Goal: Task Accomplishment & Management: Manage account settings

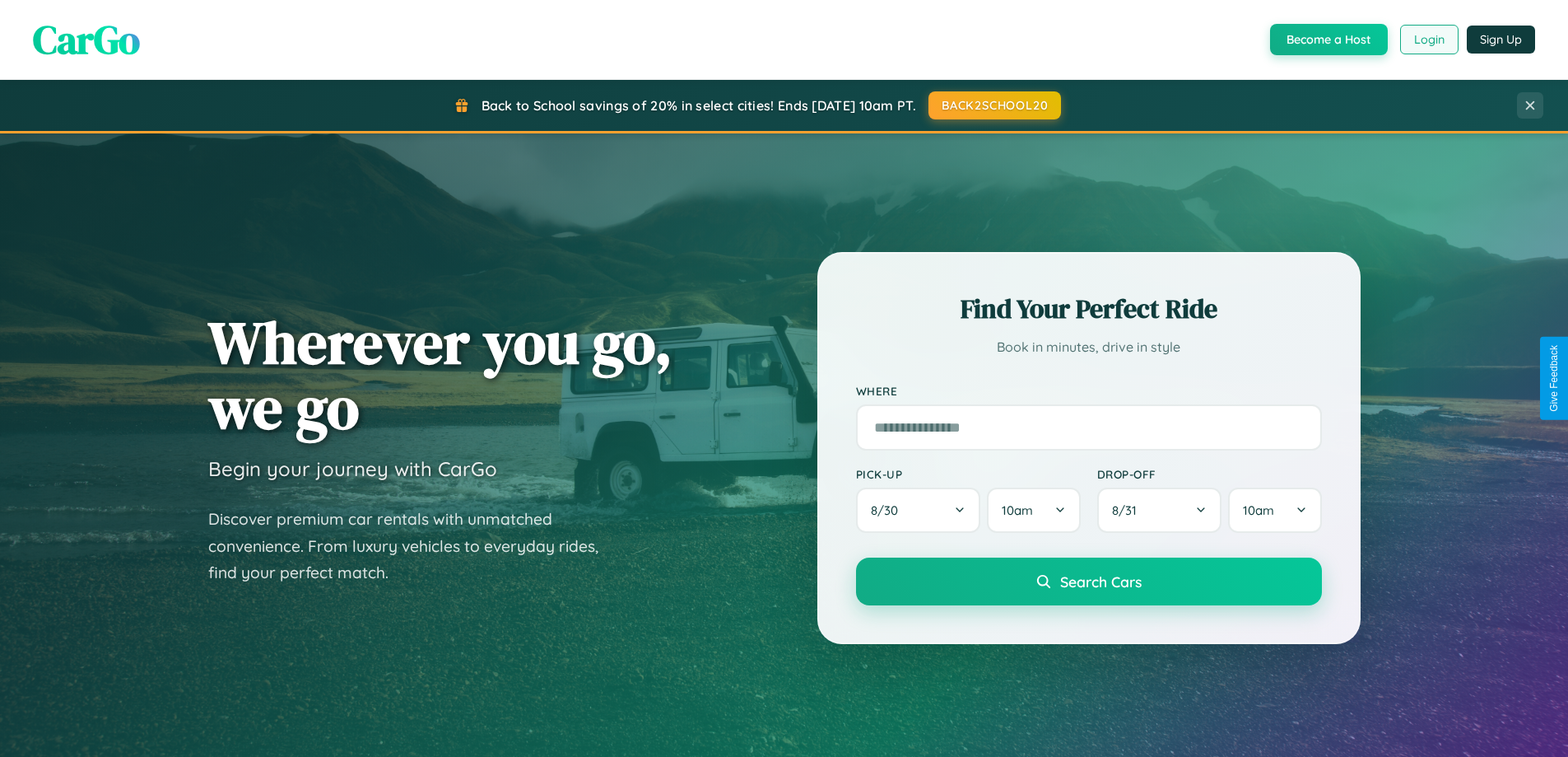
click at [1428, 40] on button "Login" at bounding box center [1430, 39] width 59 height 29
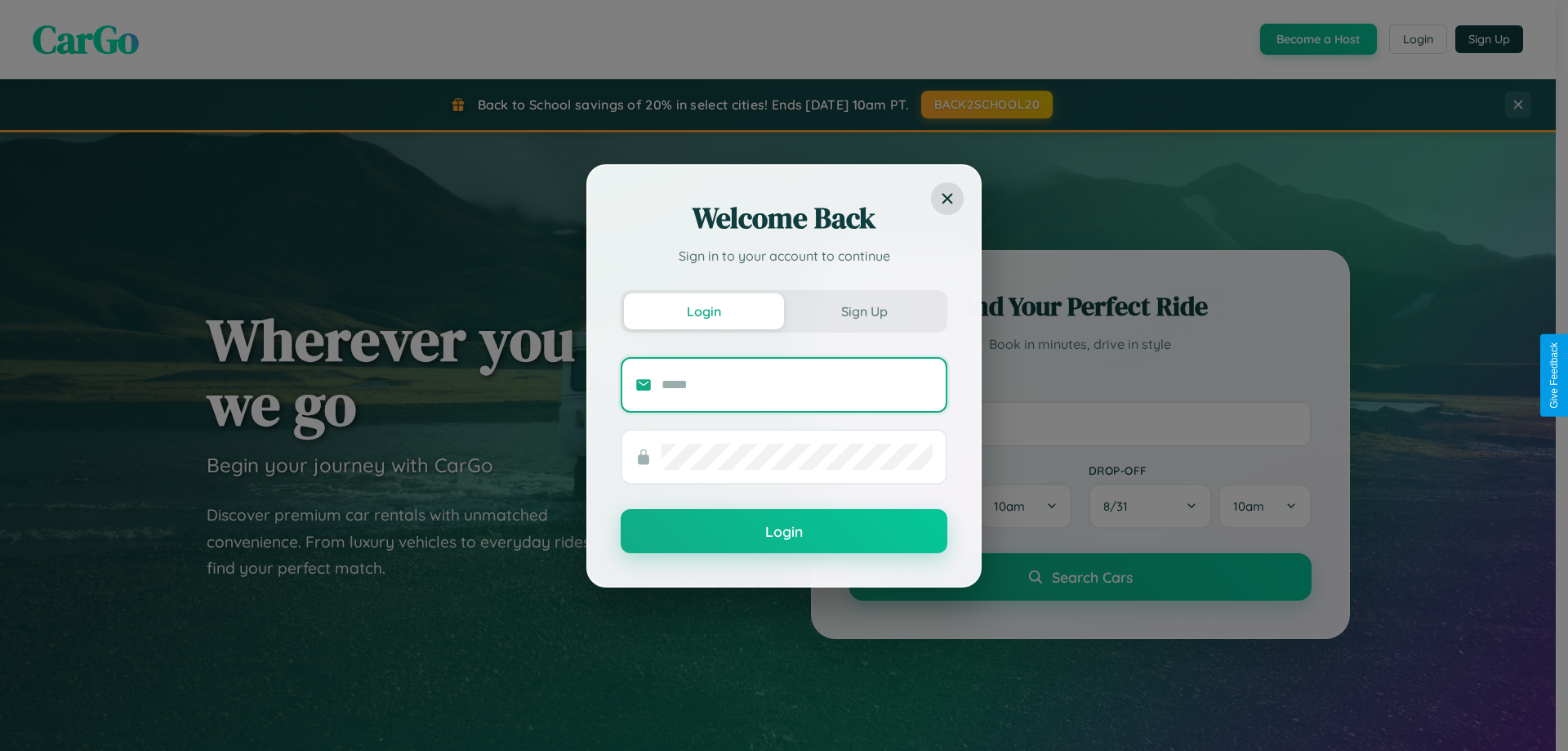
click at [797, 383] on input "text" at bounding box center [797, 384] width 271 height 26
type input "**********"
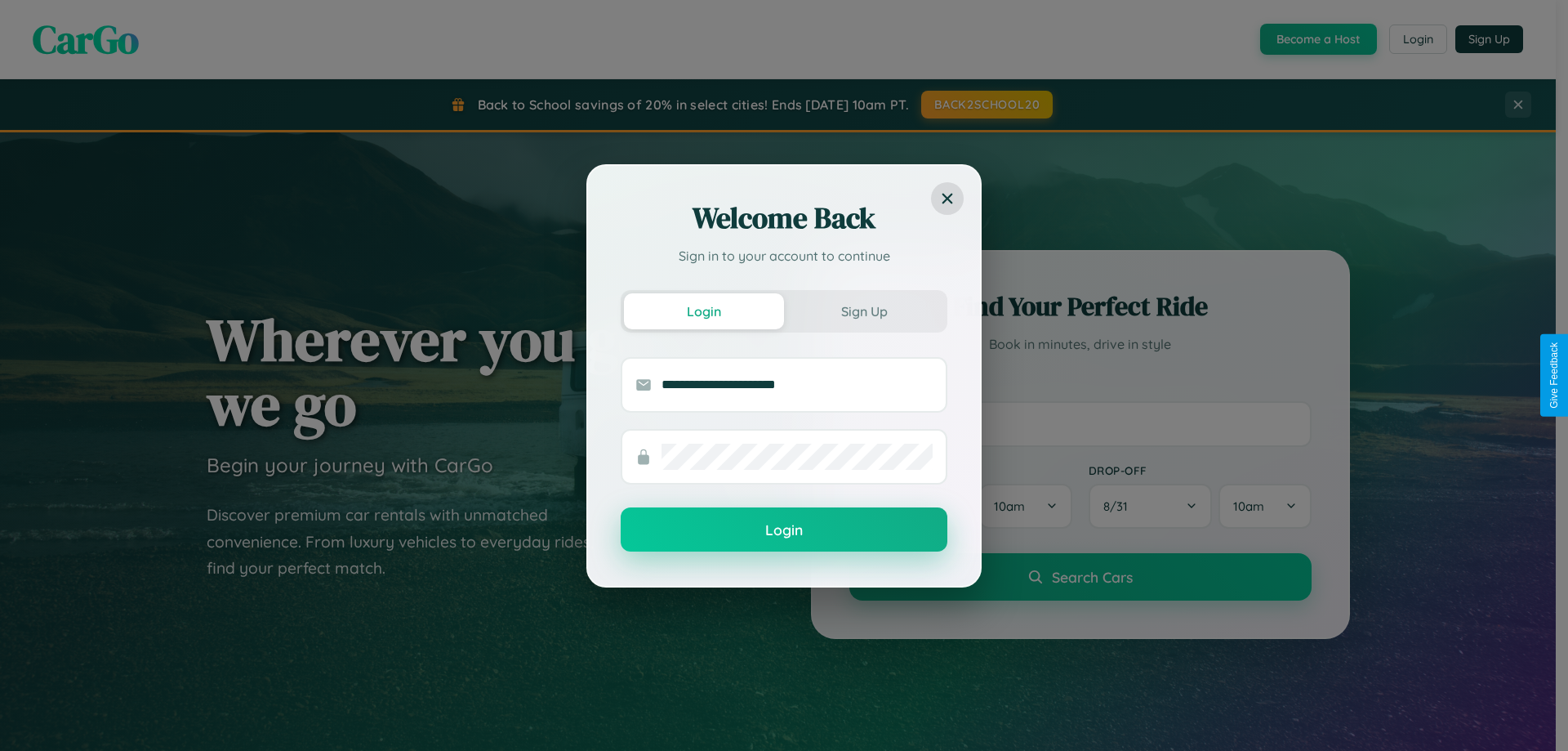
click at [784, 530] on button "Login" at bounding box center [784, 529] width 326 height 44
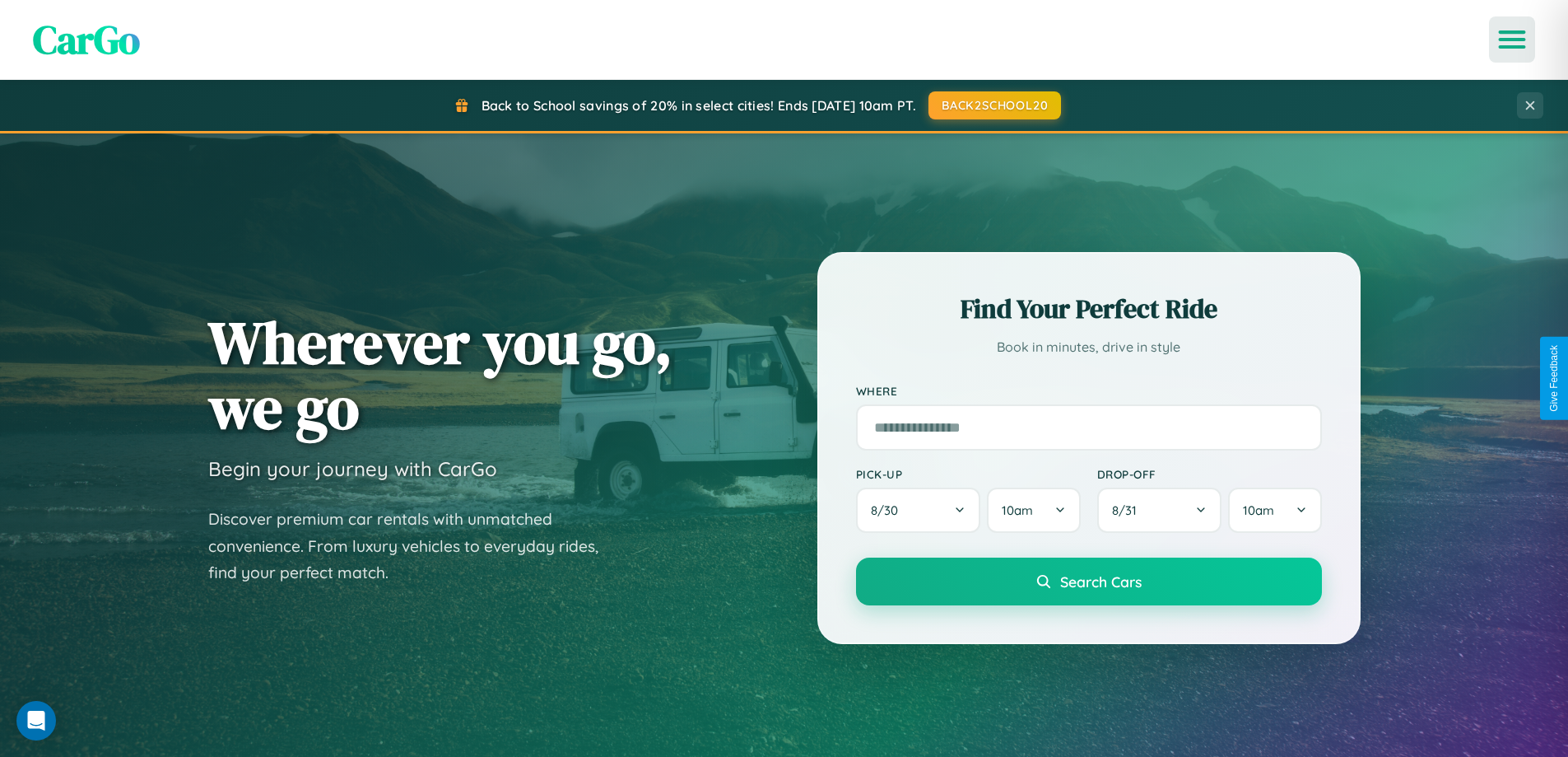
click at [1512, 40] on icon "Open menu" at bounding box center [1512, 40] width 24 height 15
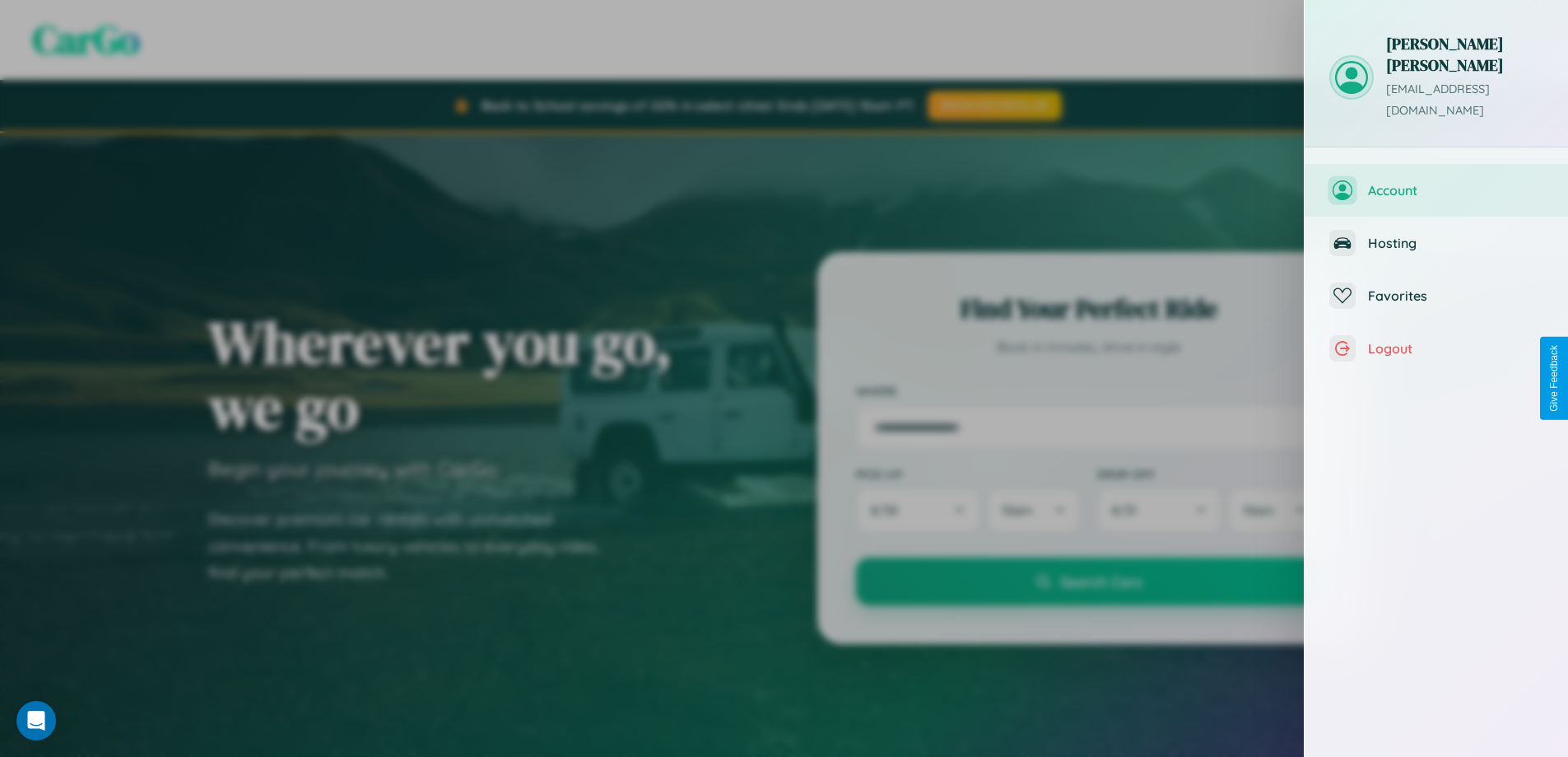
click at [1437, 182] on span "Account" at bounding box center [1456, 190] width 176 height 16
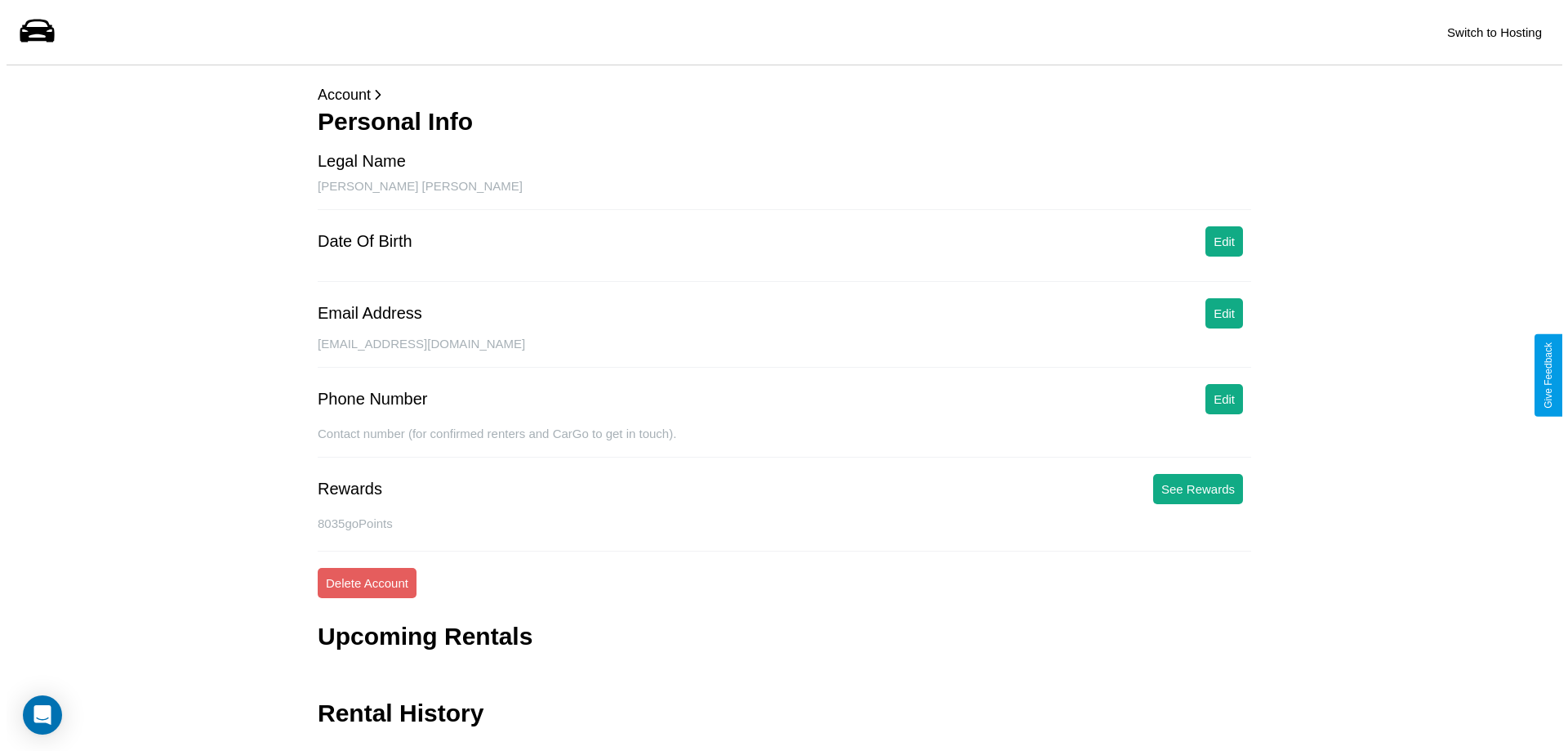
scroll to position [39, 0]
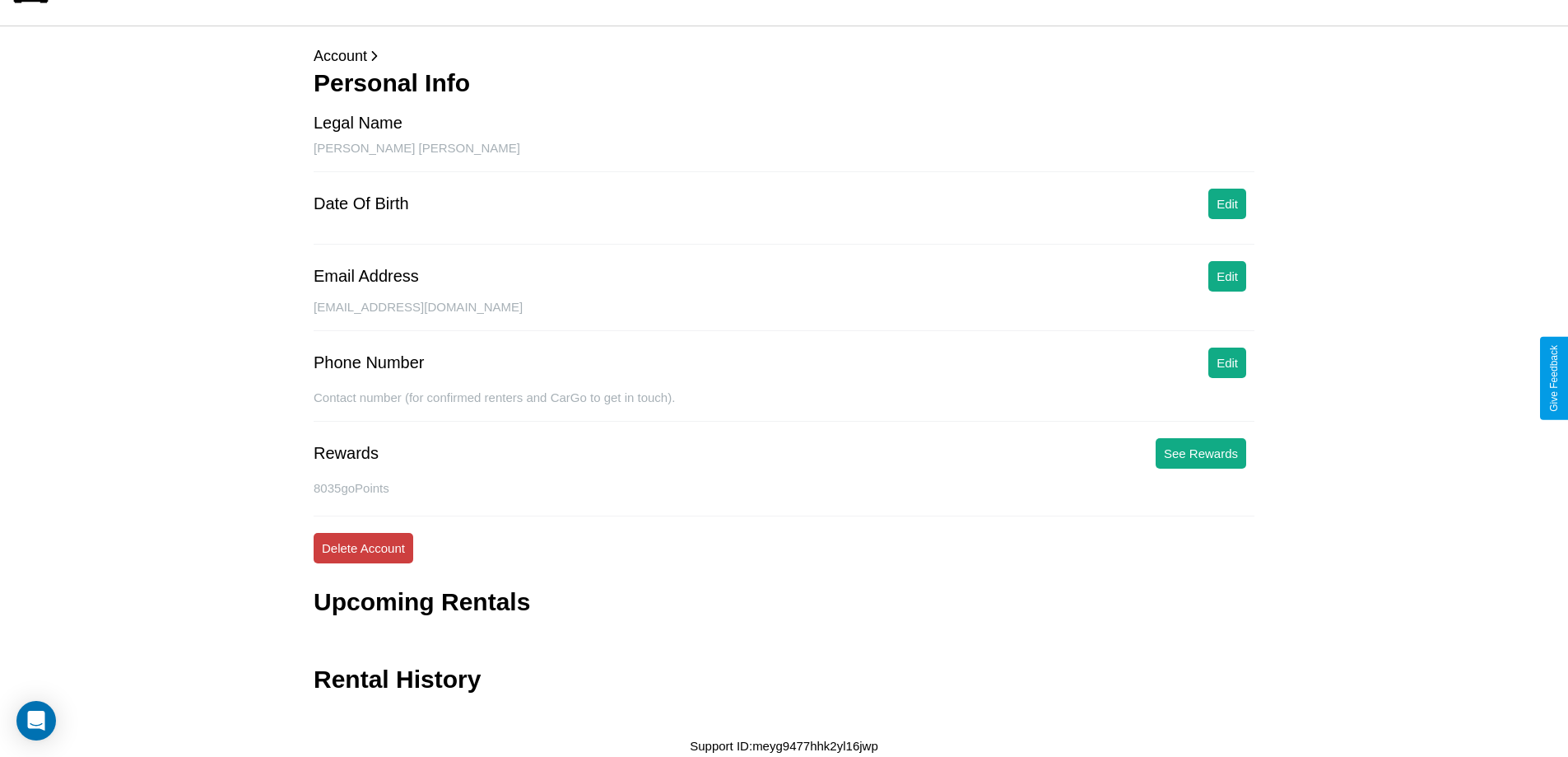
click at [363, 547] on button "Delete Account" at bounding box center [363, 548] width 99 height 30
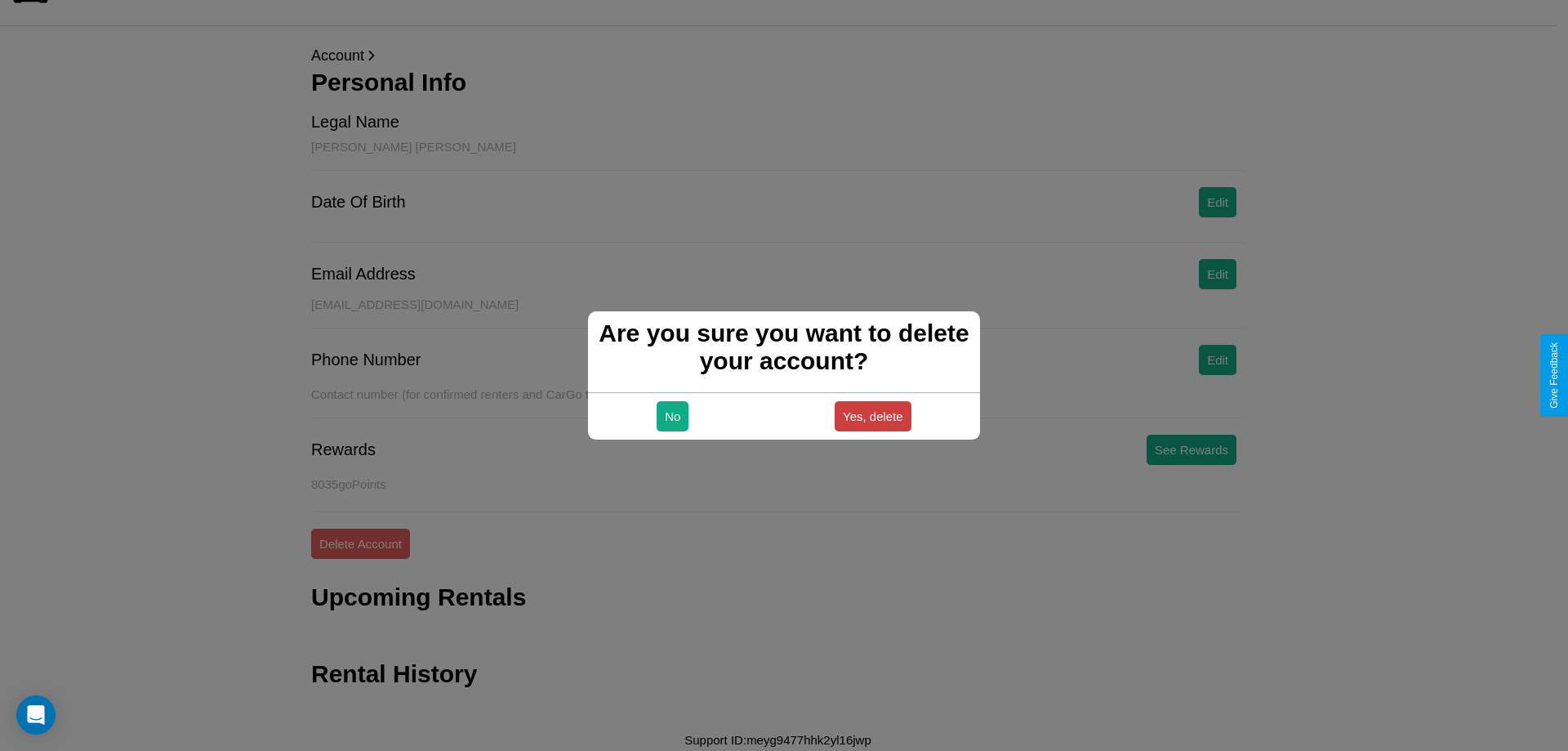
click at [872, 415] on button "Yes, delete" at bounding box center [873, 416] width 77 height 30
